Goal: Task Accomplishment & Management: Manage account settings

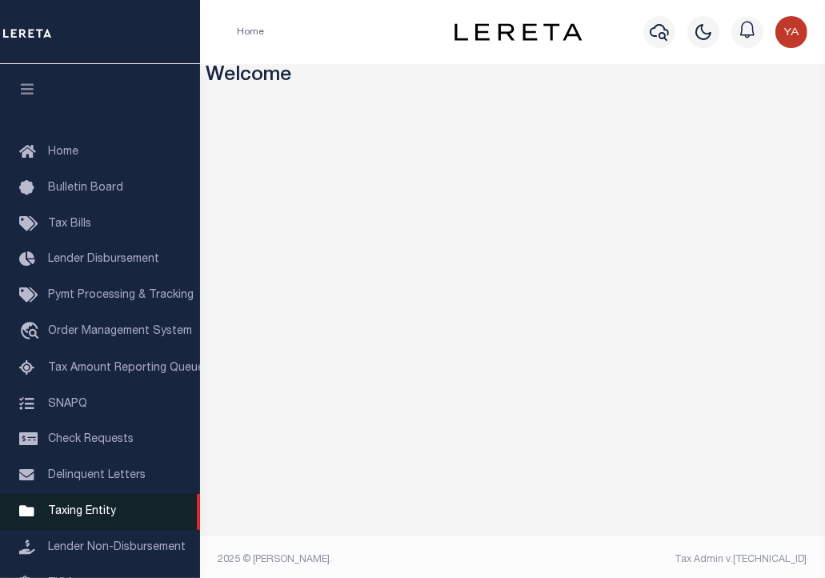
click at [81, 517] on span "Taxing Entity" at bounding box center [82, 511] width 68 height 11
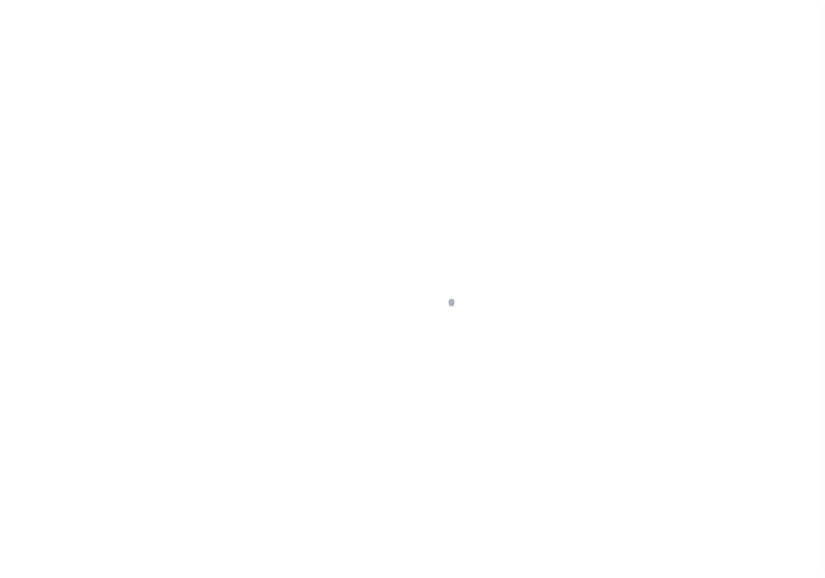
scroll to position [192, 0]
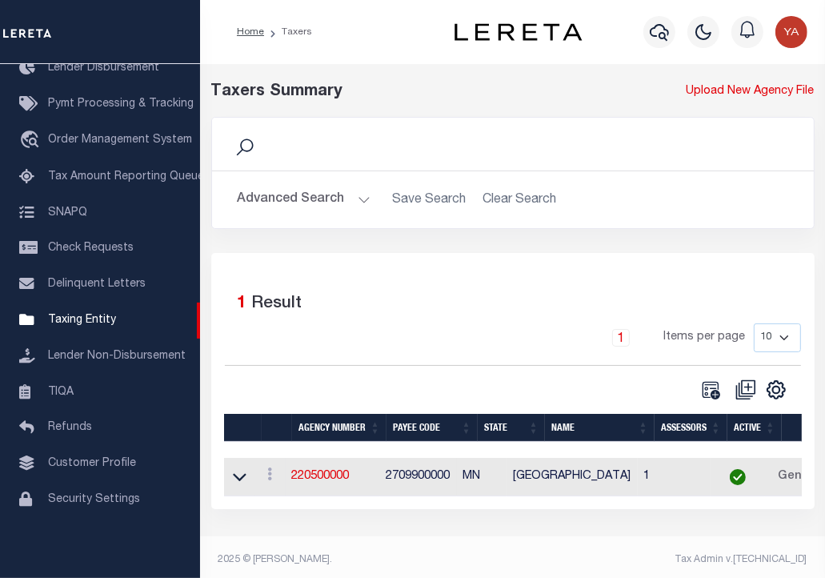
click at [442, 480] on td "2709900000" at bounding box center [418, 477] width 77 height 39
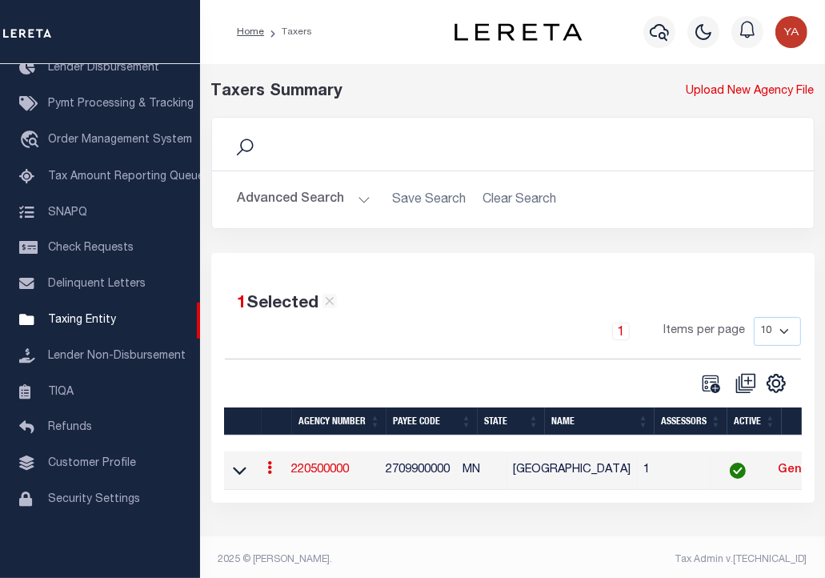
click at [398, 533] on div "Taxers Summary Upload New Agency File Search Advanced Search Save Search Clear …" at bounding box center [512, 307] width 625 height 486
click at [339, 468] on link "220500000" at bounding box center [321, 469] width 58 height 11
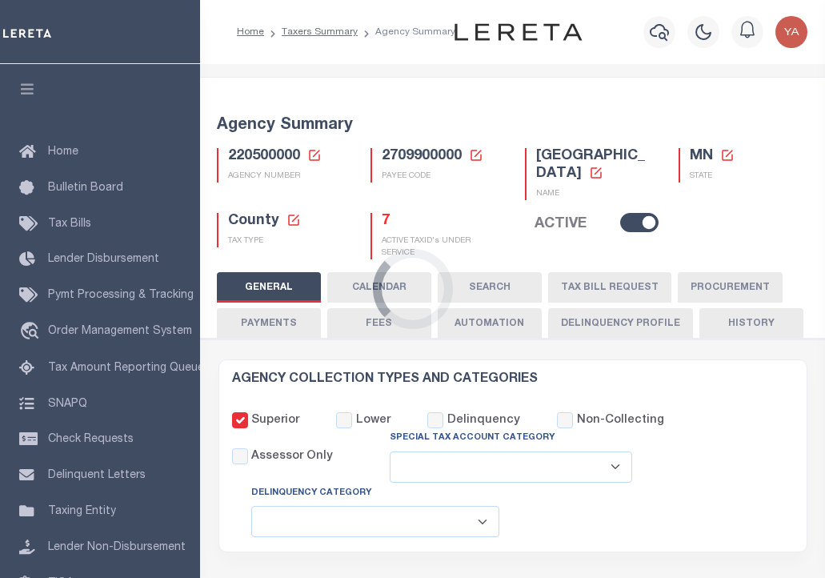
select select
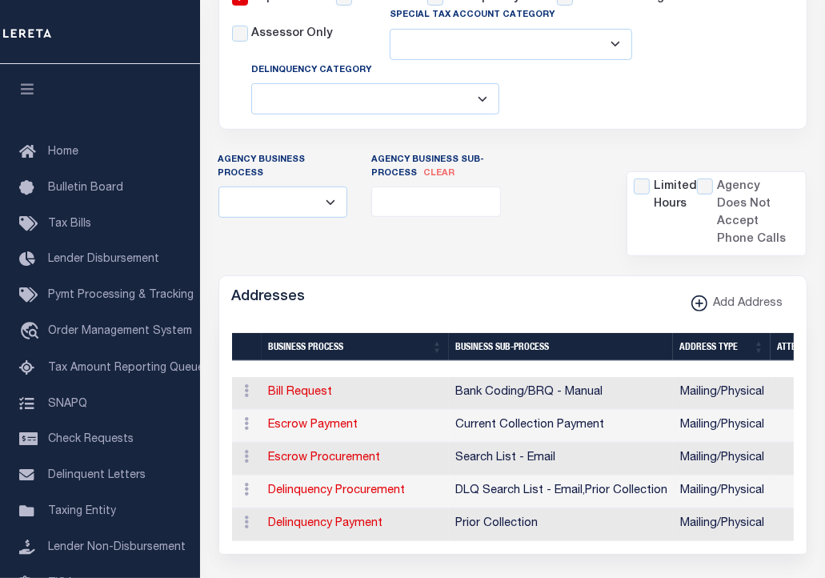
scroll to position [480, 0]
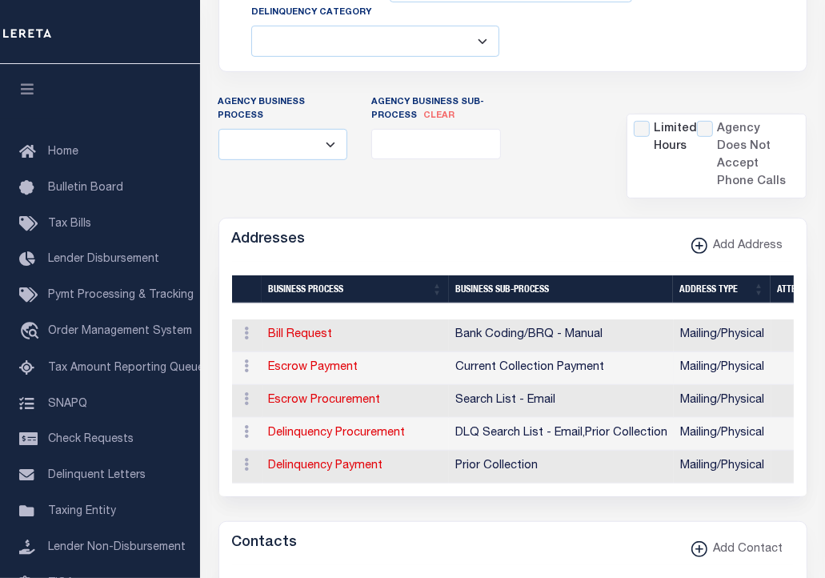
drag, startPoint x: 306, startPoint y: 362, endPoint x: 317, endPoint y: 358, distance: 11.1
click at [306, 362] on link "Escrow Payment" at bounding box center [314, 367] width 90 height 11
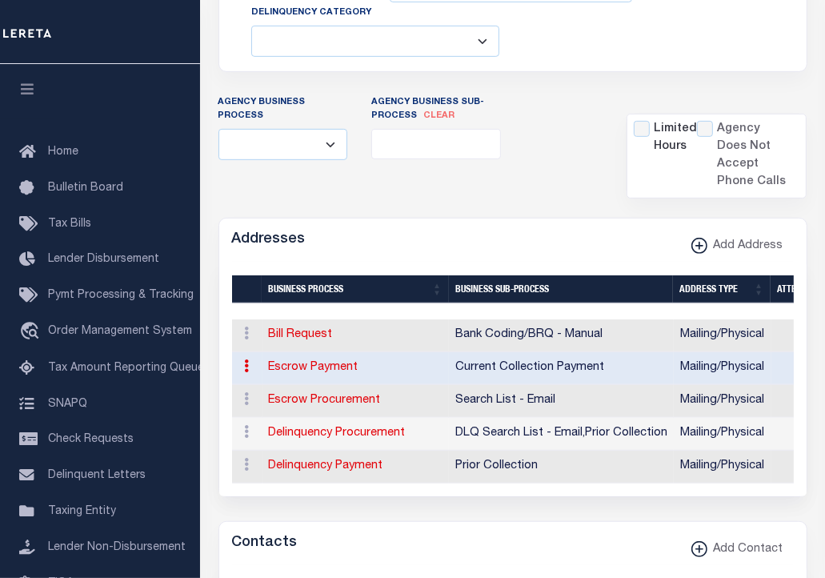
type input "201 1ST ST NE STE 7"
type input "AUSTIN"
select select "MN"
type input "55912"
select select "5"
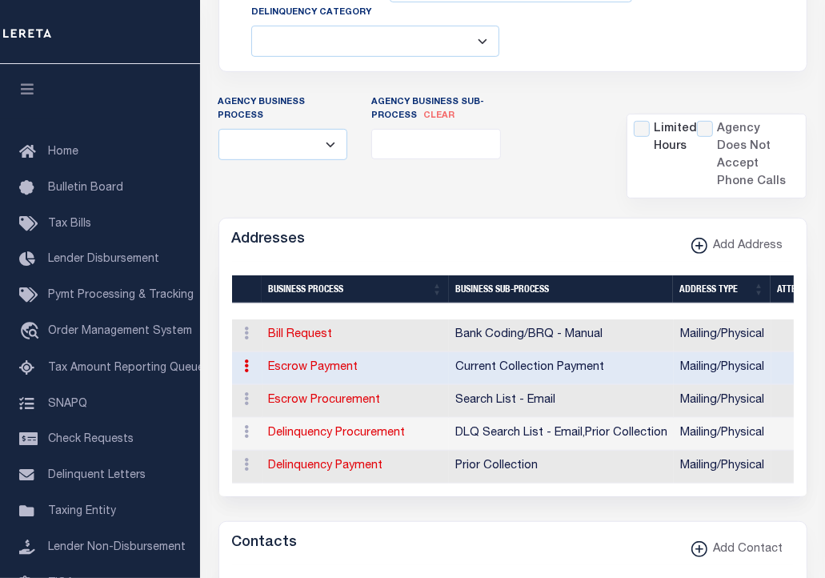
checkbox input "true"
select select "3"
select select "11"
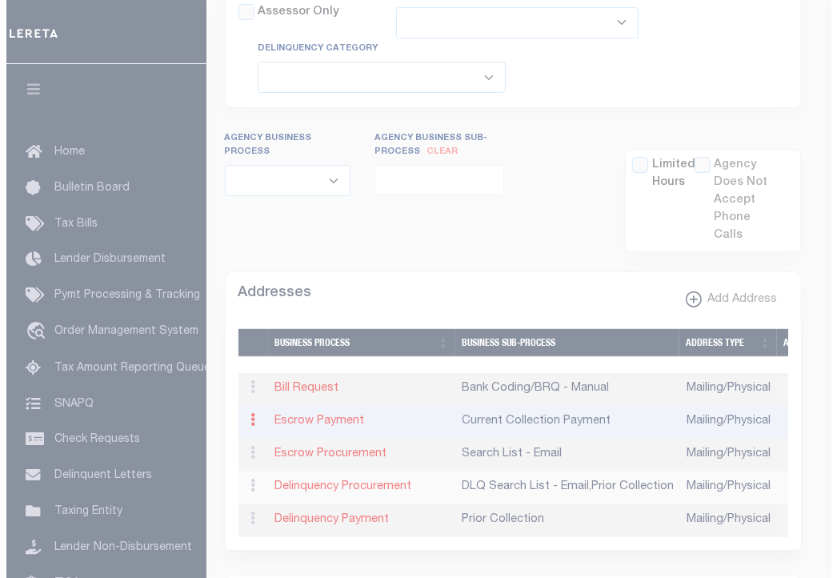
scroll to position [443, 0]
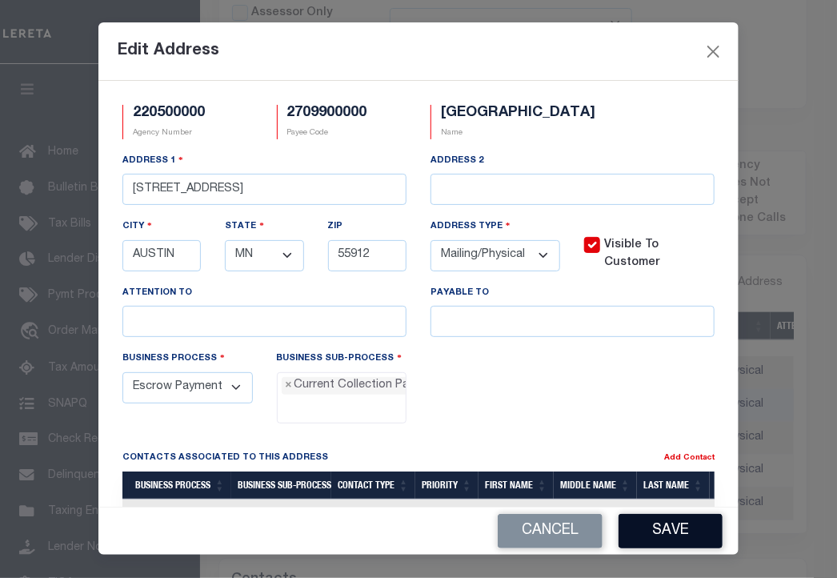
click at [666, 526] on button "Save" at bounding box center [670, 531] width 104 height 34
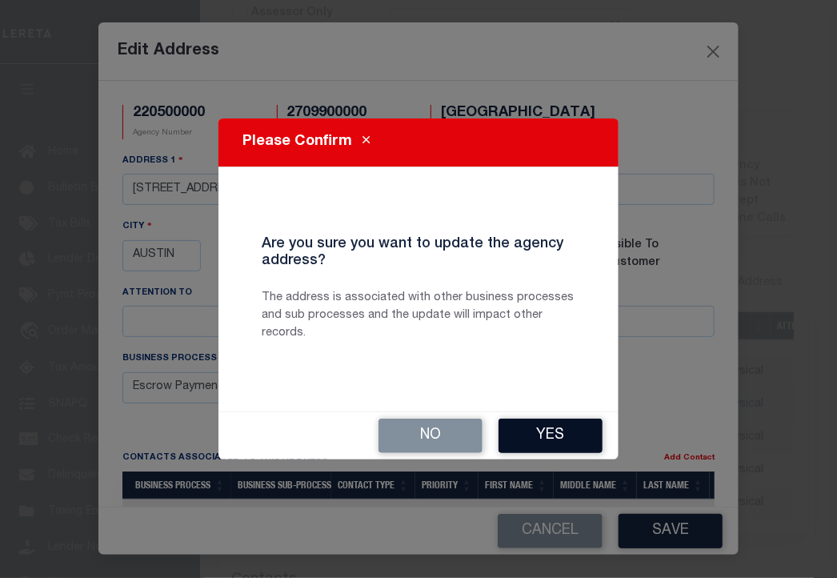
click at [544, 436] on button "Yes" at bounding box center [550, 435] width 104 height 34
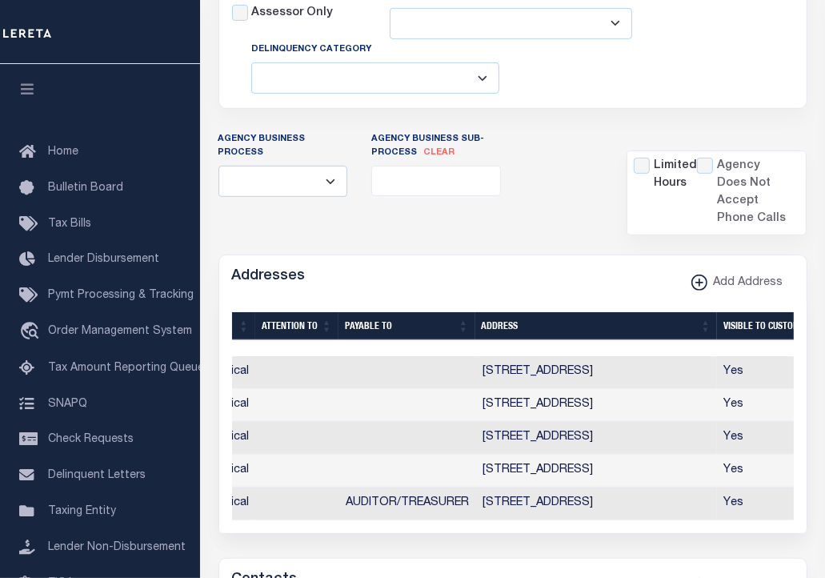
scroll to position [0, 0]
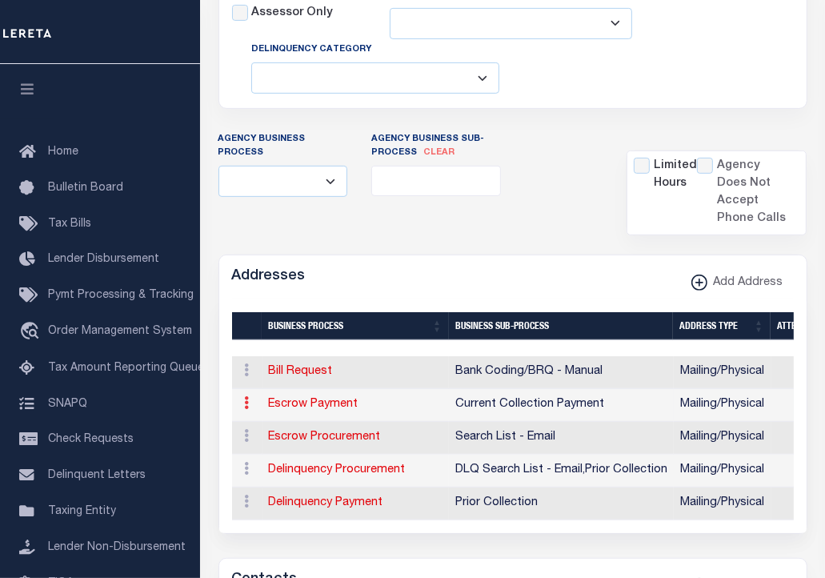
click at [245, 401] on icon at bounding box center [247, 402] width 5 height 13
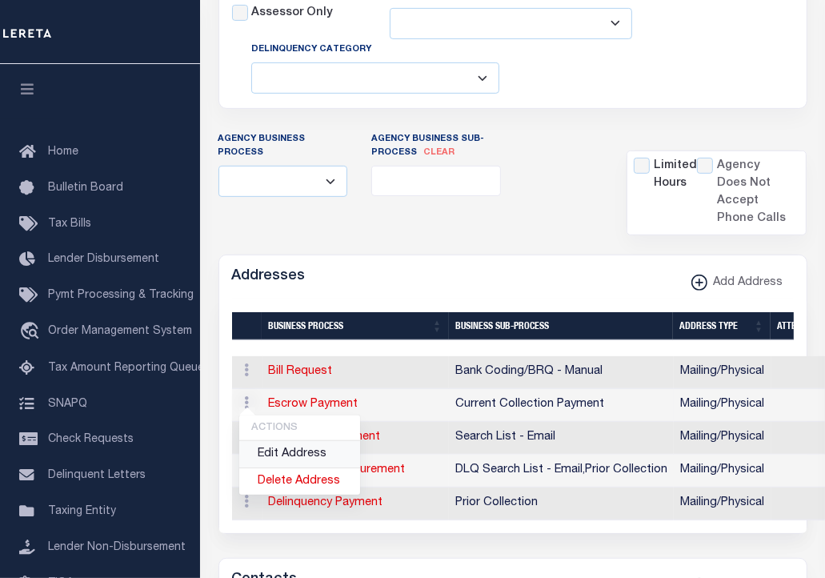
click at [281, 446] on link "Edit Address" at bounding box center [299, 454] width 121 height 26
select select
select select "1"
checkbox input "false"
select select
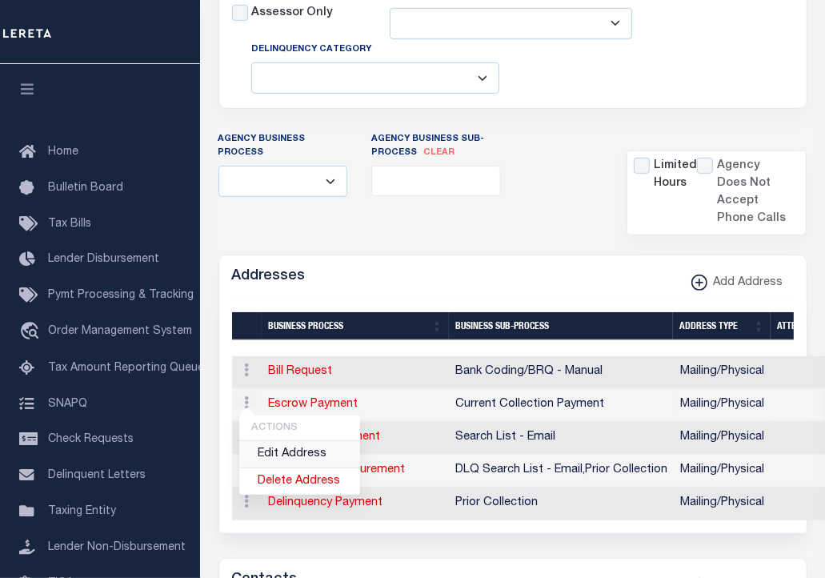
select select
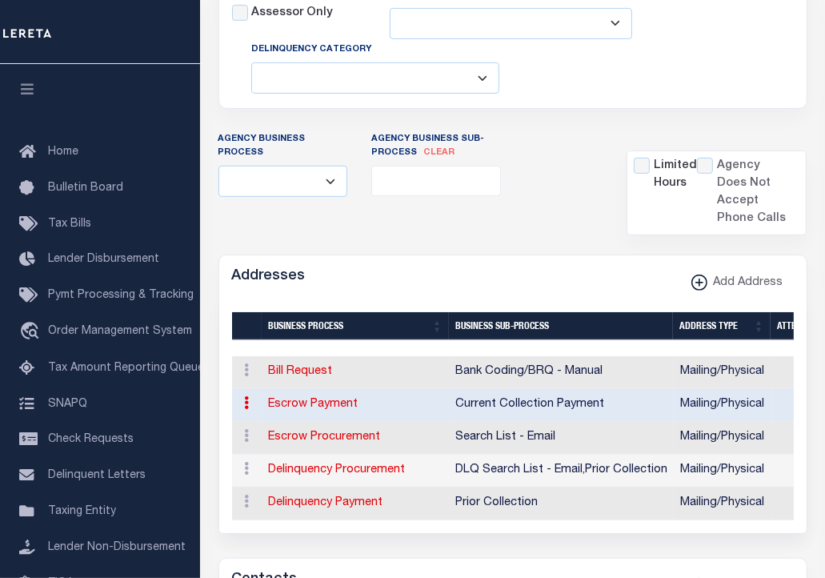
type input "201 1ST ST NE STE 7"
type input "AUSTIN"
select select "MN"
type input "55912"
select select "5"
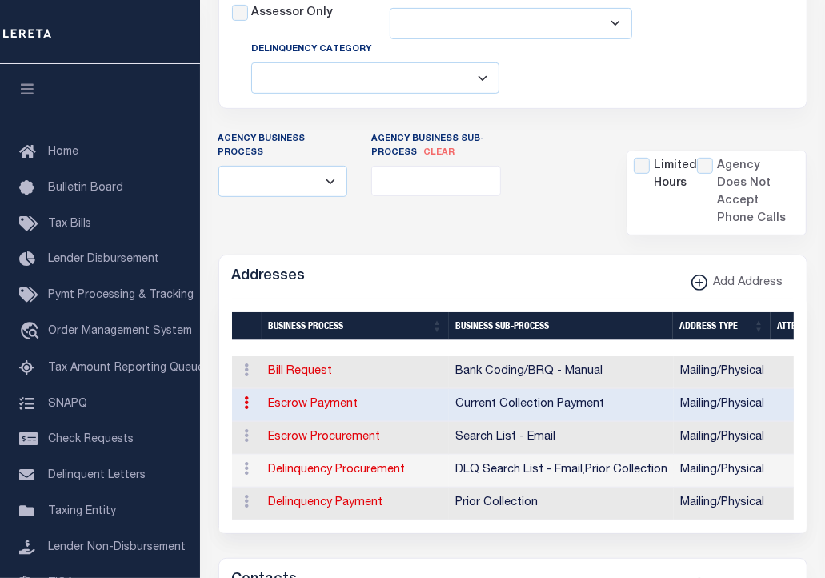
checkbox input "true"
select select "3"
select select "11"
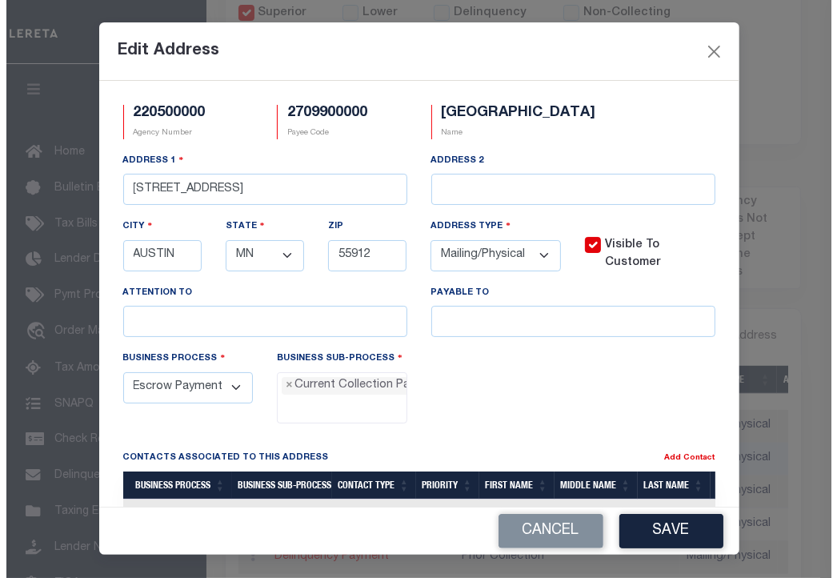
scroll to position [406, 0]
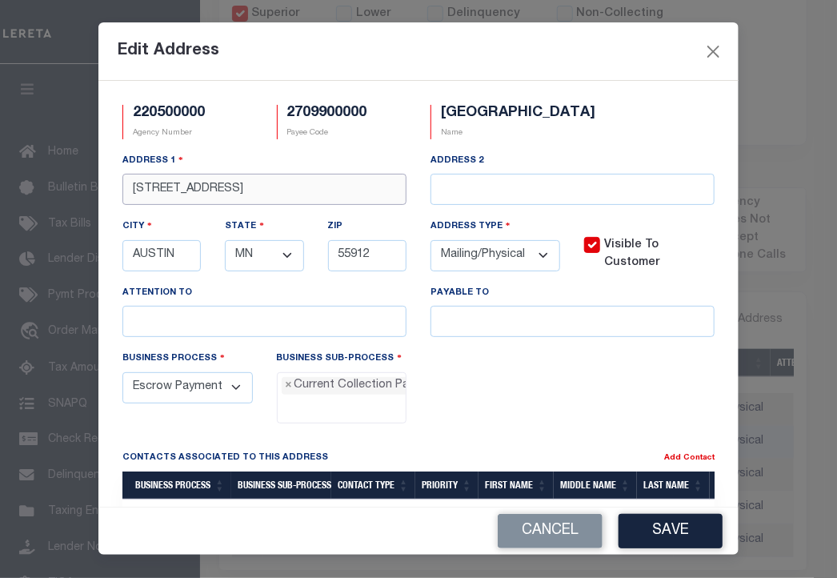
click at [150, 205] on input "201 1ST ST NE STE 7" at bounding box center [264, 189] width 284 height 31
click at [455, 205] on input "text" at bounding box center [572, 189] width 284 height 31
type input "test"
click at [670, 529] on button "Save" at bounding box center [670, 531] width 104 height 34
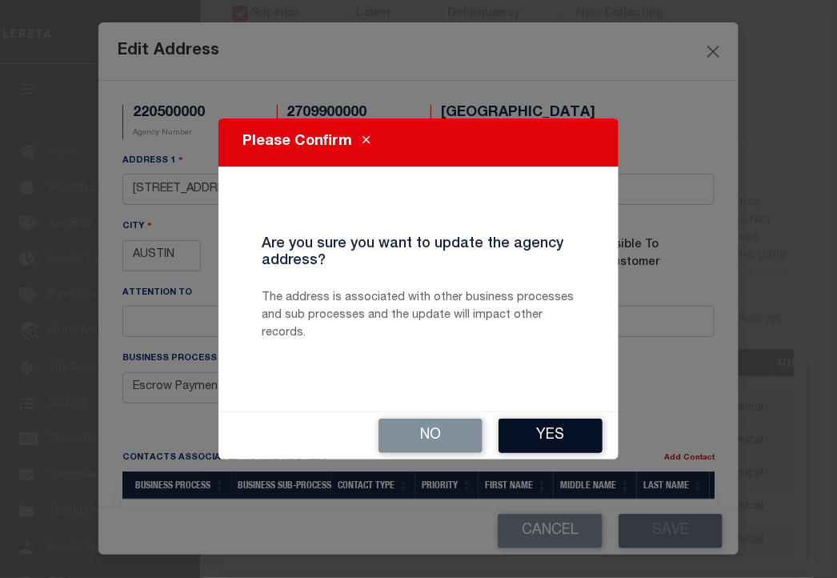
click at [555, 426] on button "Yes" at bounding box center [550, 435] width 104 height 34
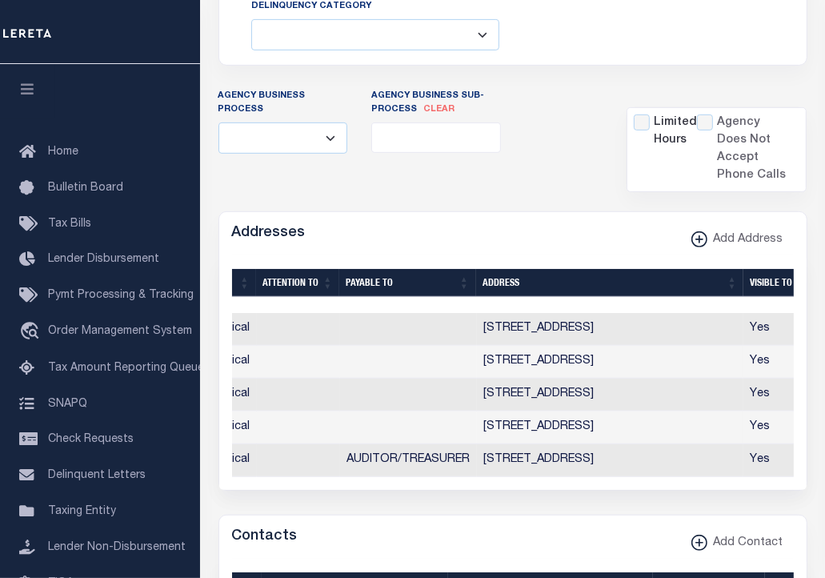
scroll to position [0, 521]
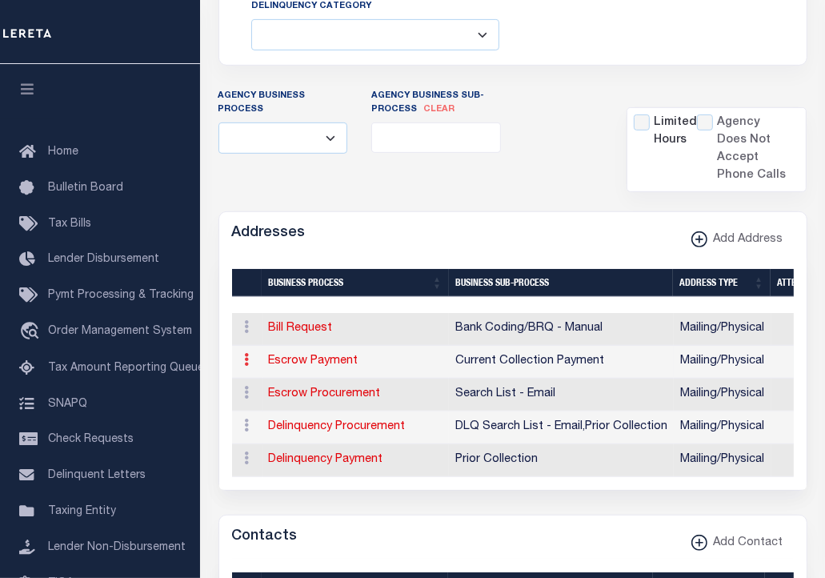
click at [248, 357] on icon at bounding box center [247, 359] width 5 height 13
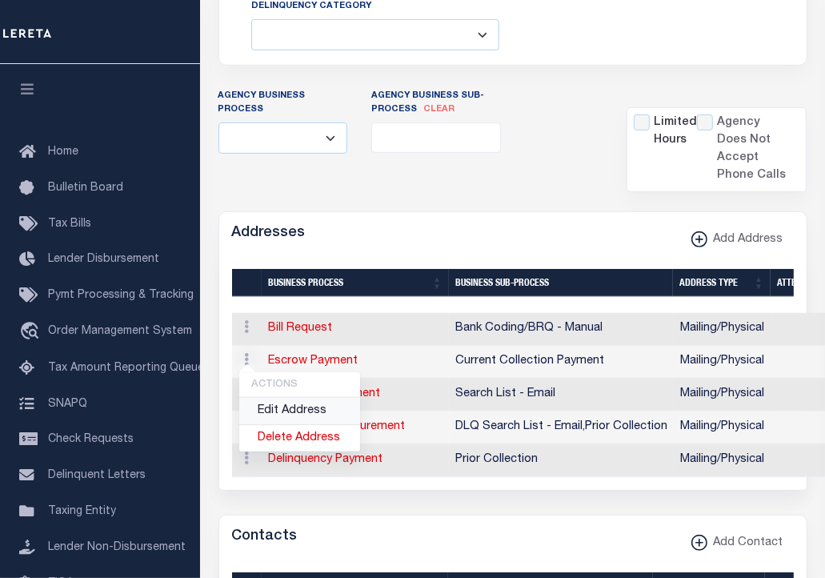
click at [292, 409] on link "Edit Address" at bounding box center [299, 411] width 121 height 26
select select
select select "1"
checkbox input "false"
select select
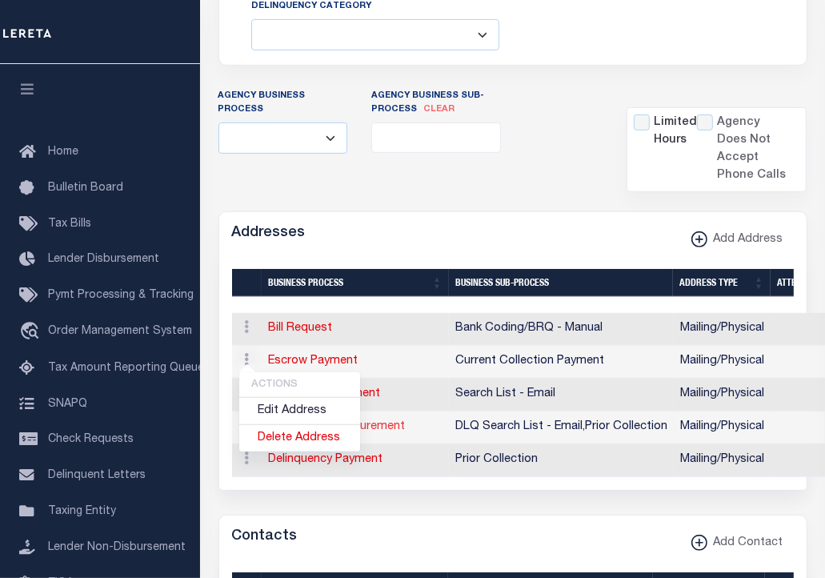
select select
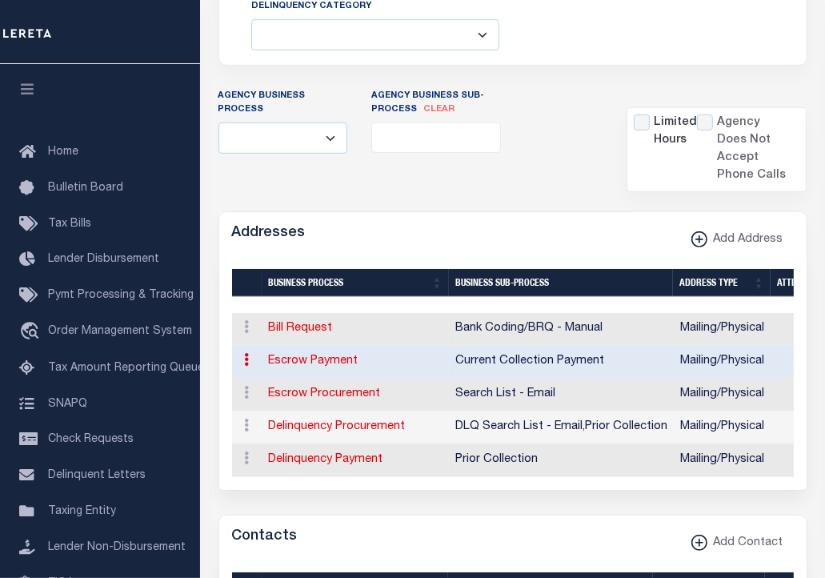
type input "201 1ST ST NE STE 7"
type input "test"
type input "AUSTIN"
select select "MN"
type input "55912"
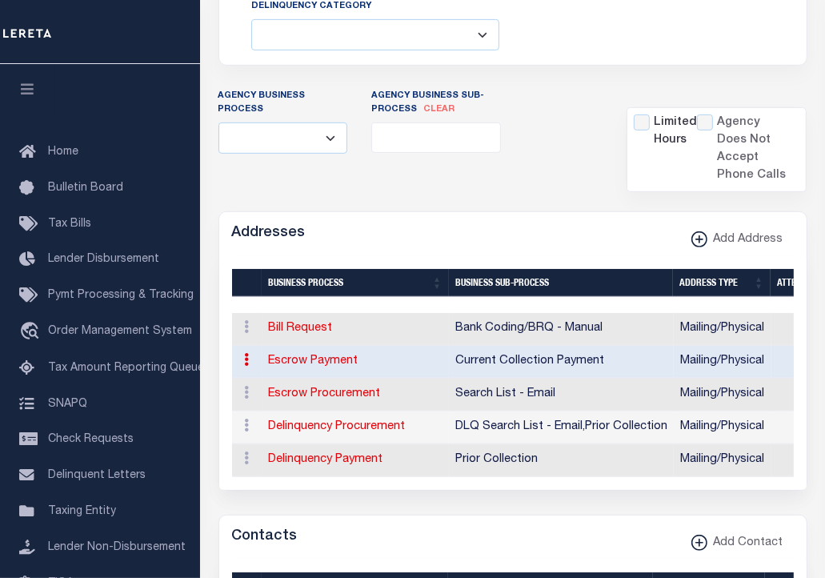
select select "5"
checkbox input "true"
select select "3"
select select "11"
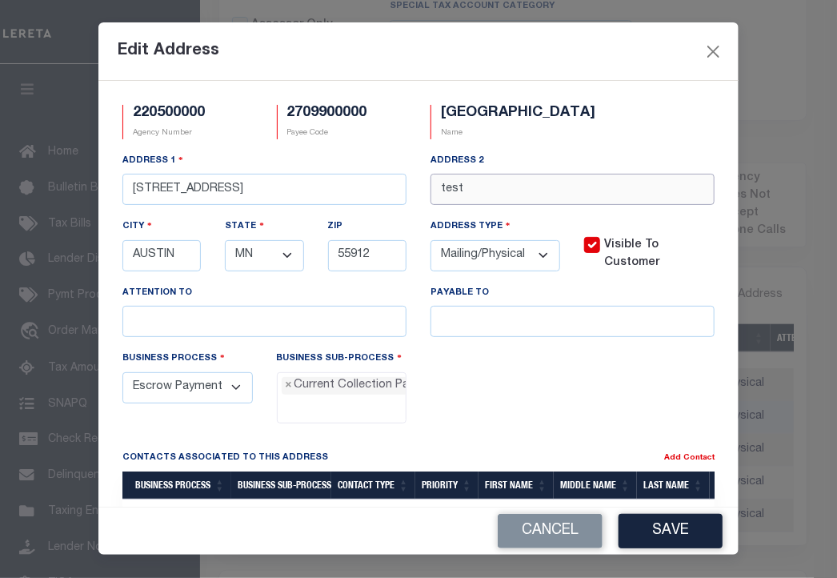
click at [474, 205] on input "test" at bounding box center [572, 189] width 284 height 31
type input "test2"
click at [659, 526] on button "Save" at bounding box center [670, 531] width 104 height 34
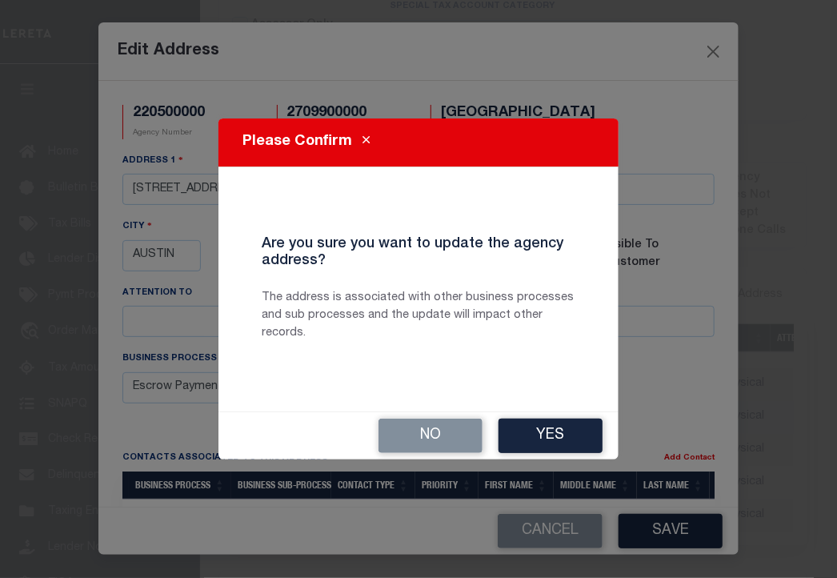
click at [554, 425] on button "Yes" at bounding box center [550, 435] width 104 height 34
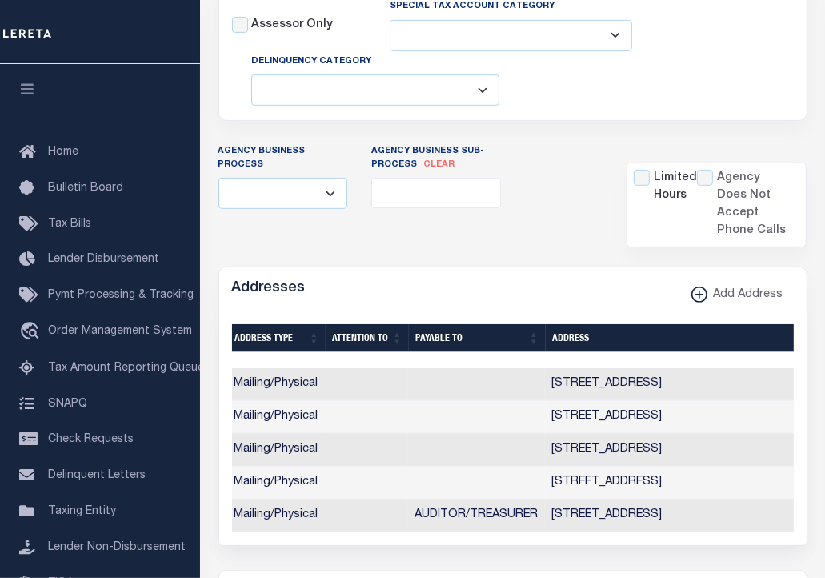
scroll to position [0, 446]
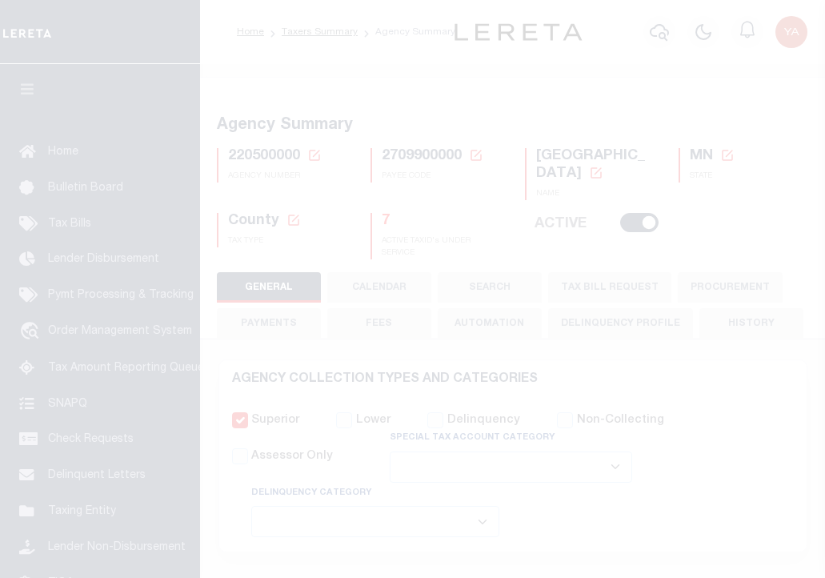
select select
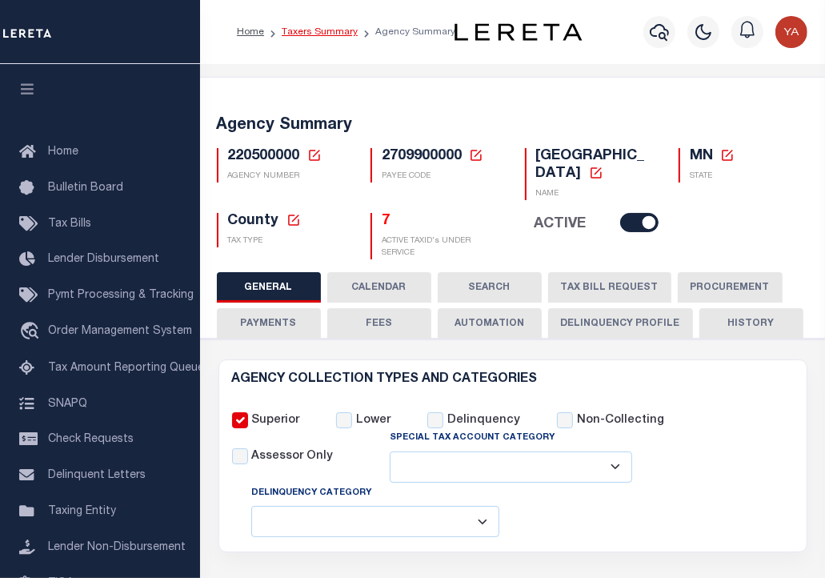
click at [303, 31] on link "Taxers Summary" at bounding box center [320, 32] width 76 height 10
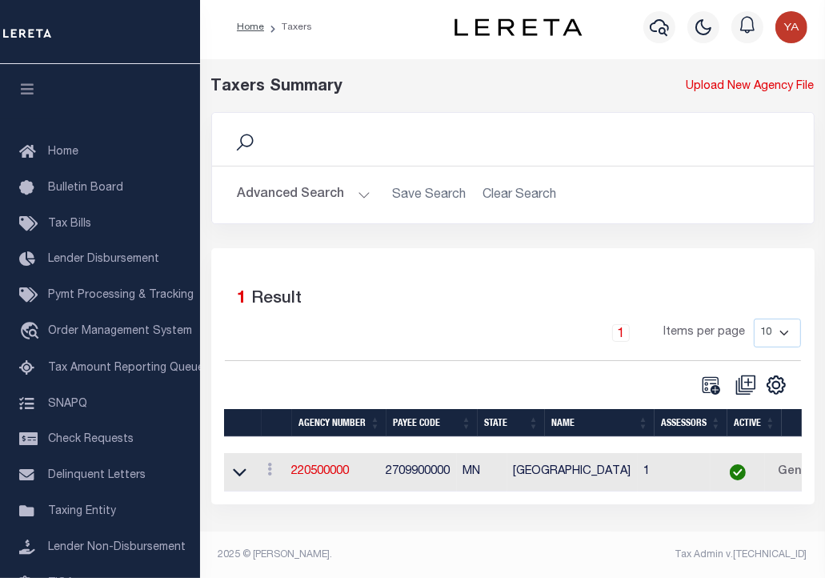
scroll to position [6, 0]
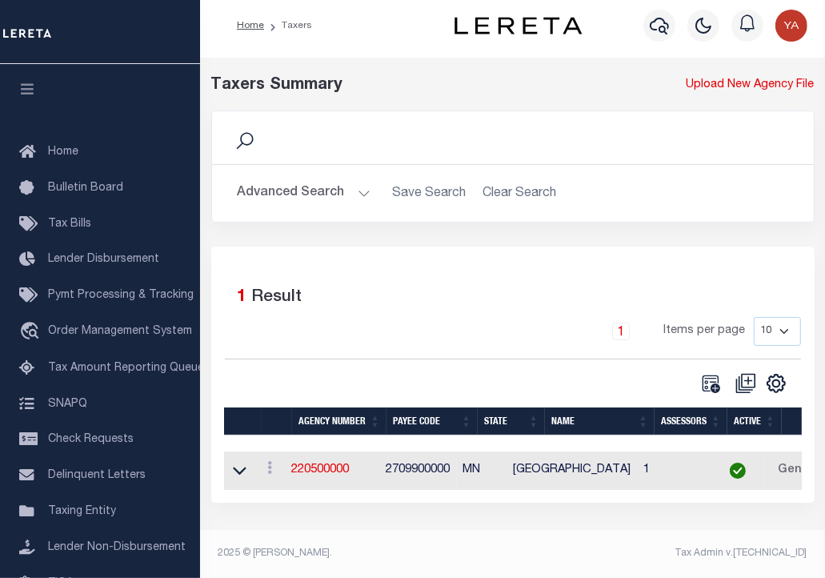
click at [313, 191] on button "Advanced Search" at bounding box center [304, 193] width 133 height 31
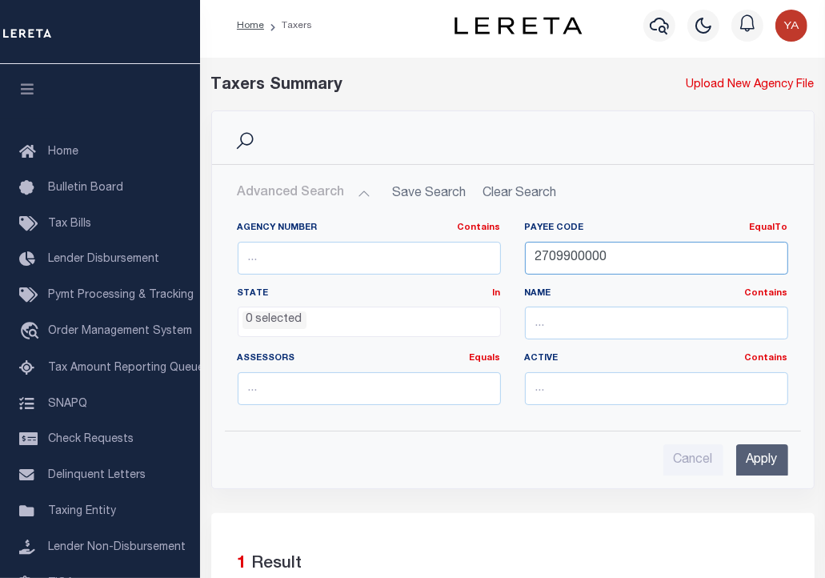
click at [547, 254] on input "2709900000" at bounding box center [656, 258] width 263 height 33
paste input "number"
click at [600, 250] on input "number" at bounding box center [656, 258] width 263 height 33
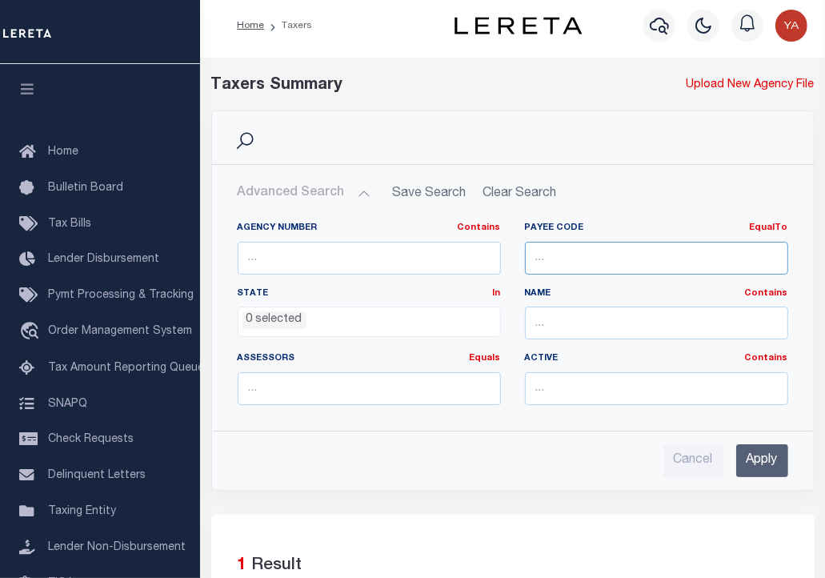
paste input "number"
click at [582, 260] on input "number" at bounding box center [656, 258] width 263 height 33
paste input "7803024332"
type input "7803024332"
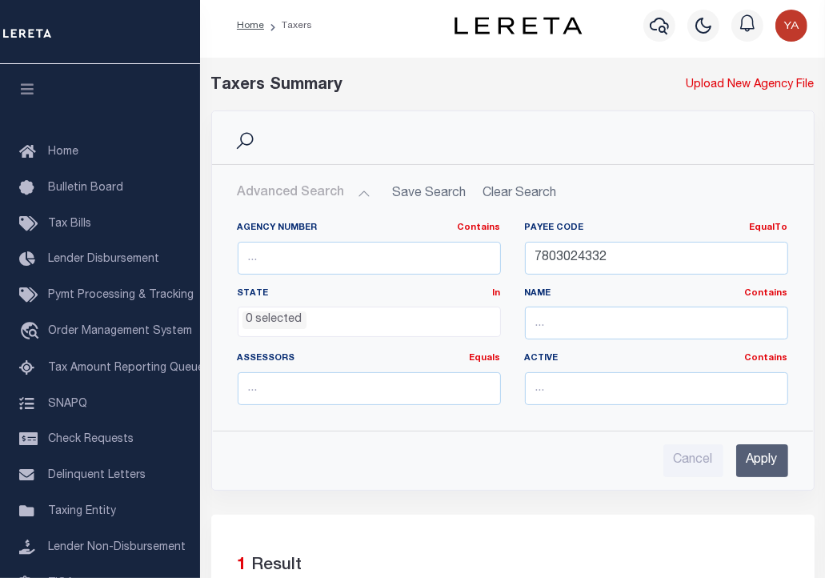
click at [777, 458] on input "Apply" at bounding box center [762, 460] width 52 height 33
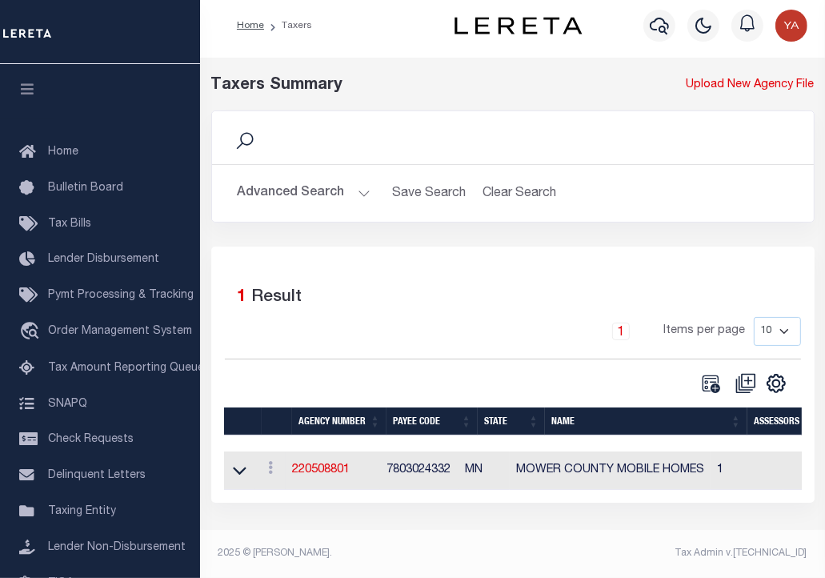
click at [413, 475] on td "7803024332" at bounding box center [419, 470] width 78 height 39
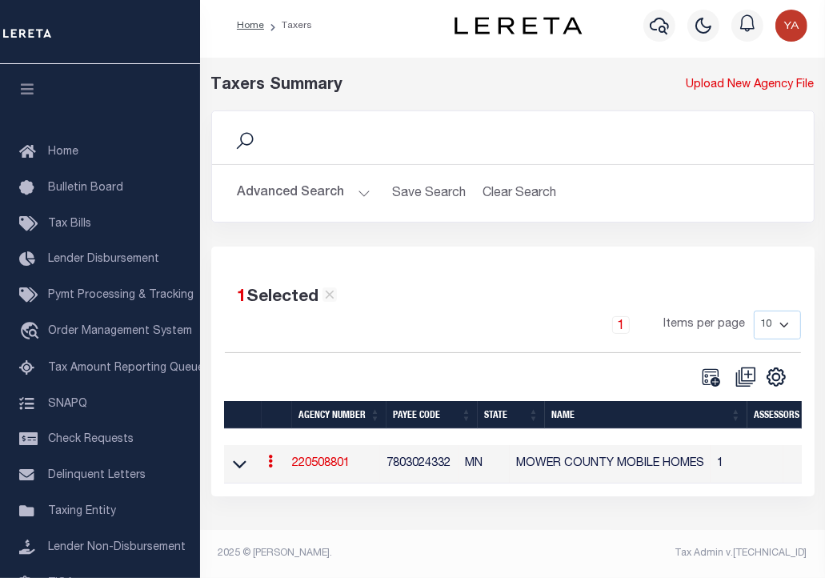
click at [330, 466] on link "220508801" at bounding box center [321, 463] width 58 height 11
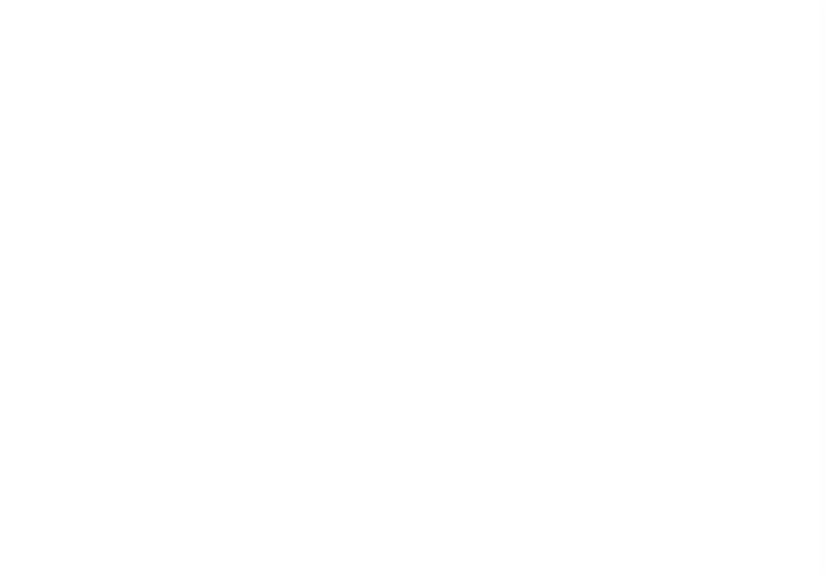
select select
checkbox input "false"
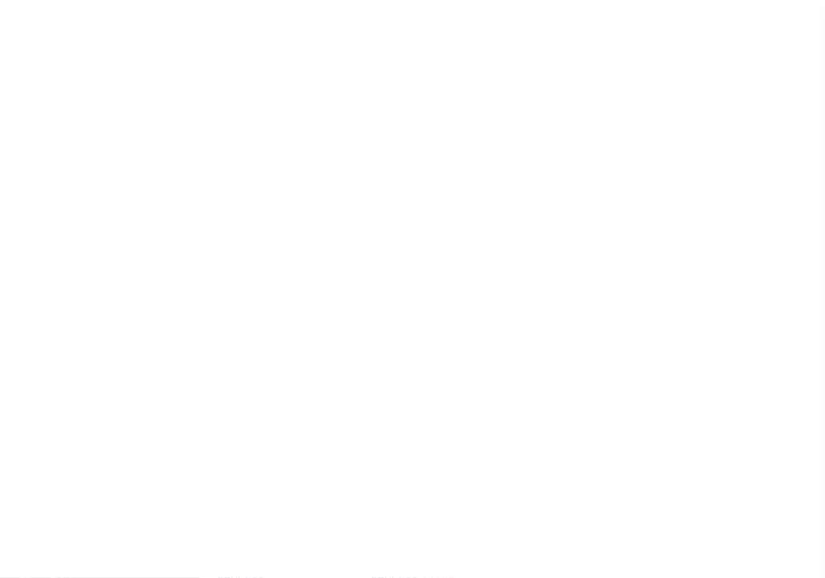
checkbox input "false"
